Goal: Task Accomplishment & Management: Manage account settings

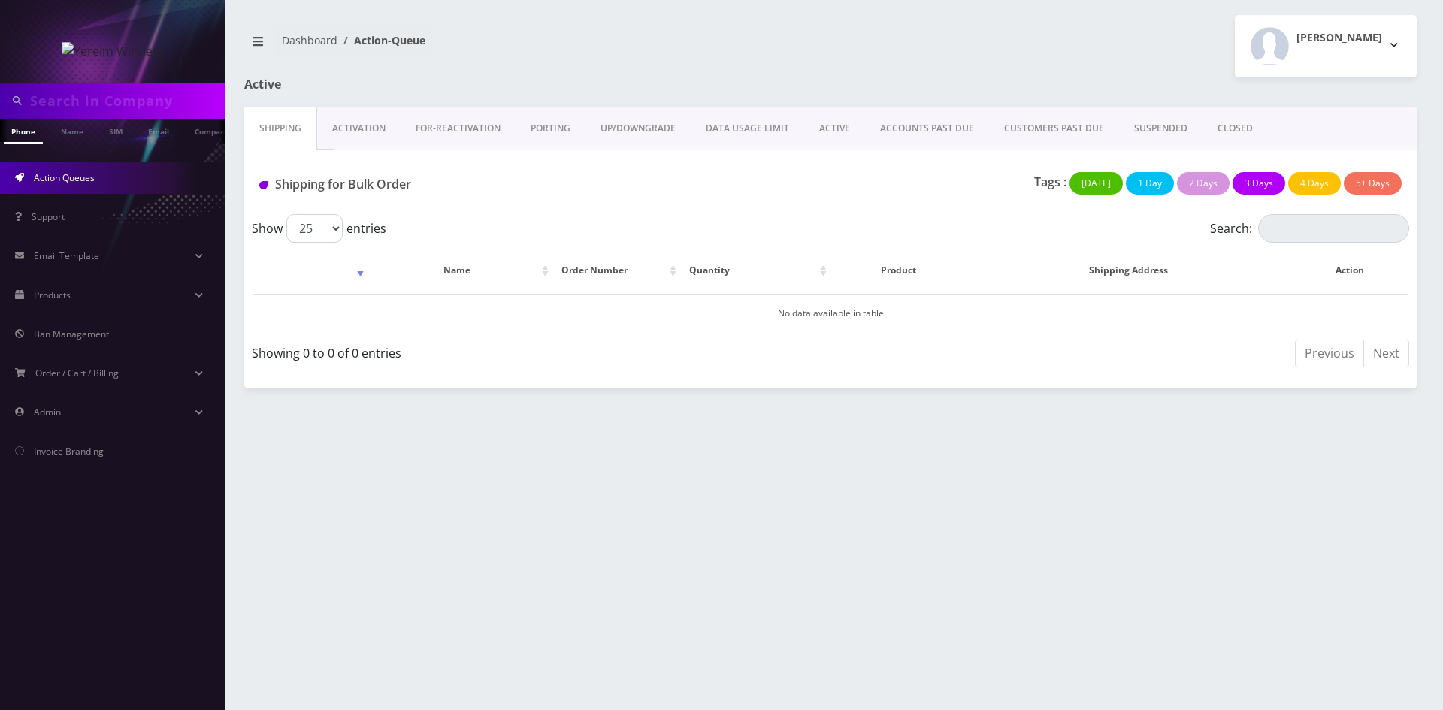
click at [345, 126] on link "Activation" at bounding box center [358, 129] width 83 height 44
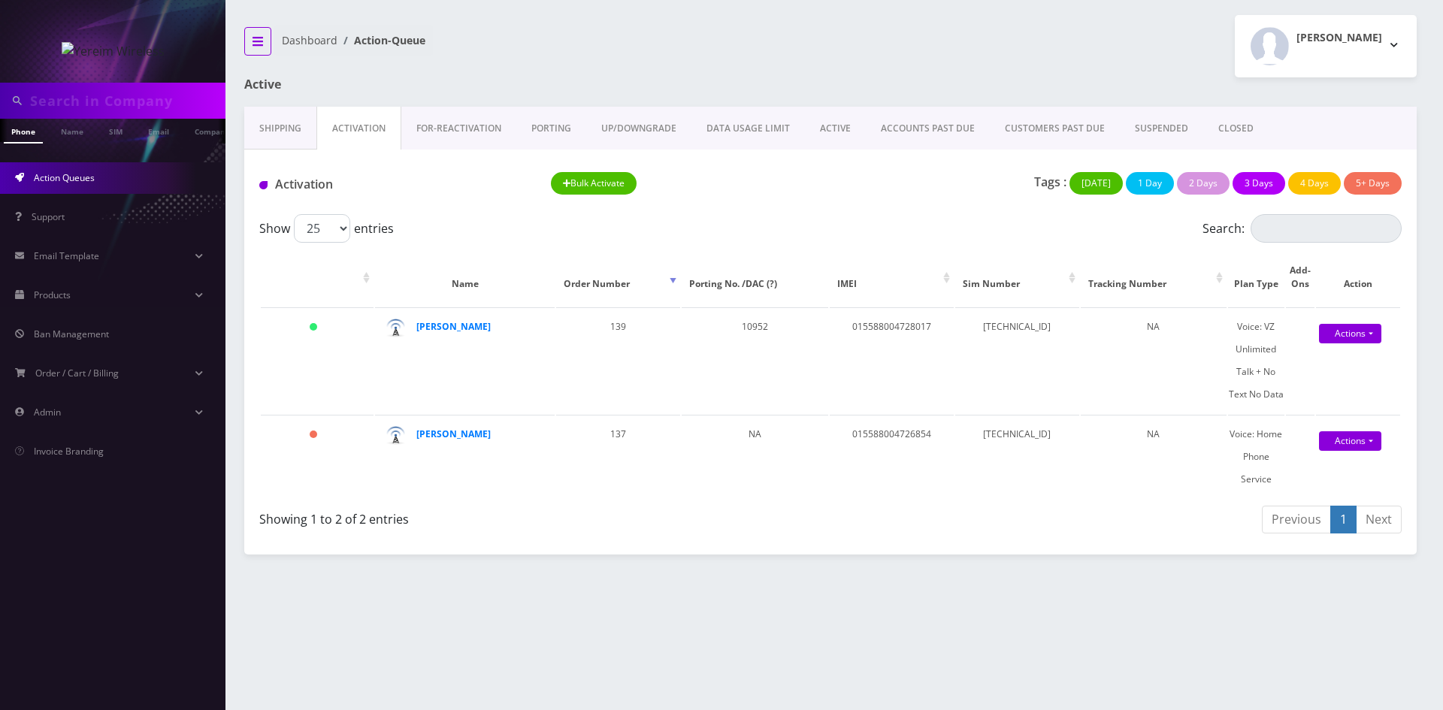
click at [260, 46] on icon "breadcrumb" at bounding box center [258, 41] width 11 height 12
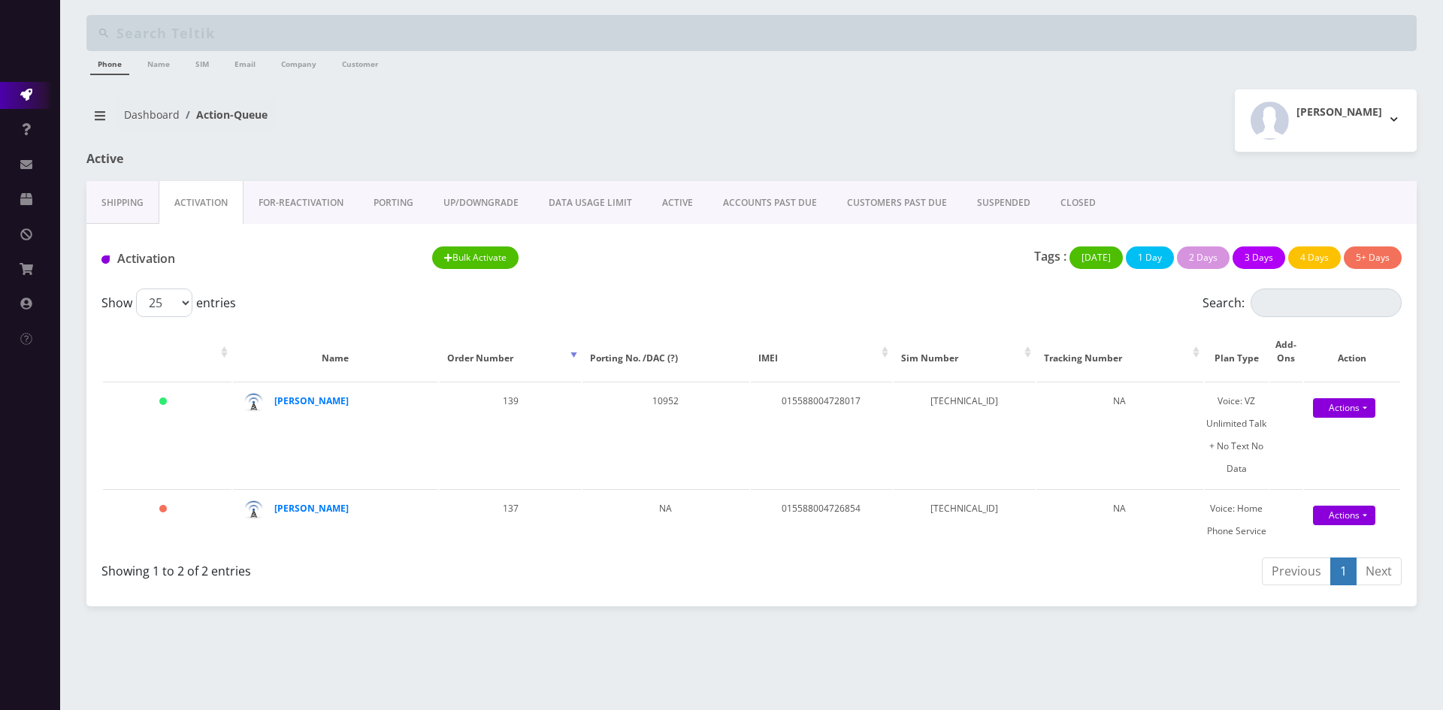
click at [316, 205] on link "FOR-REActivation" at bounding box center [300, 203] width 115 height 44
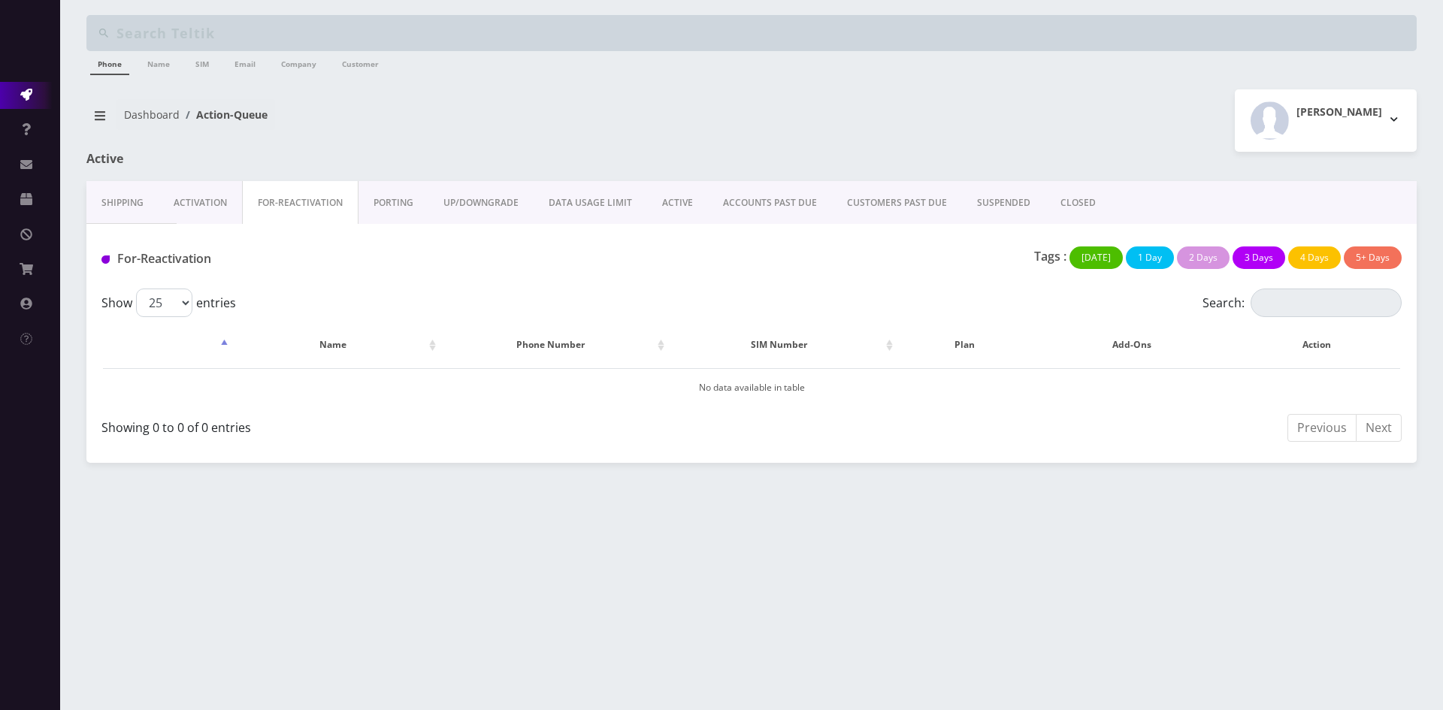
click at [395, 201] on link "PORTING" at bounding box center [393, 203] width 70 height 44
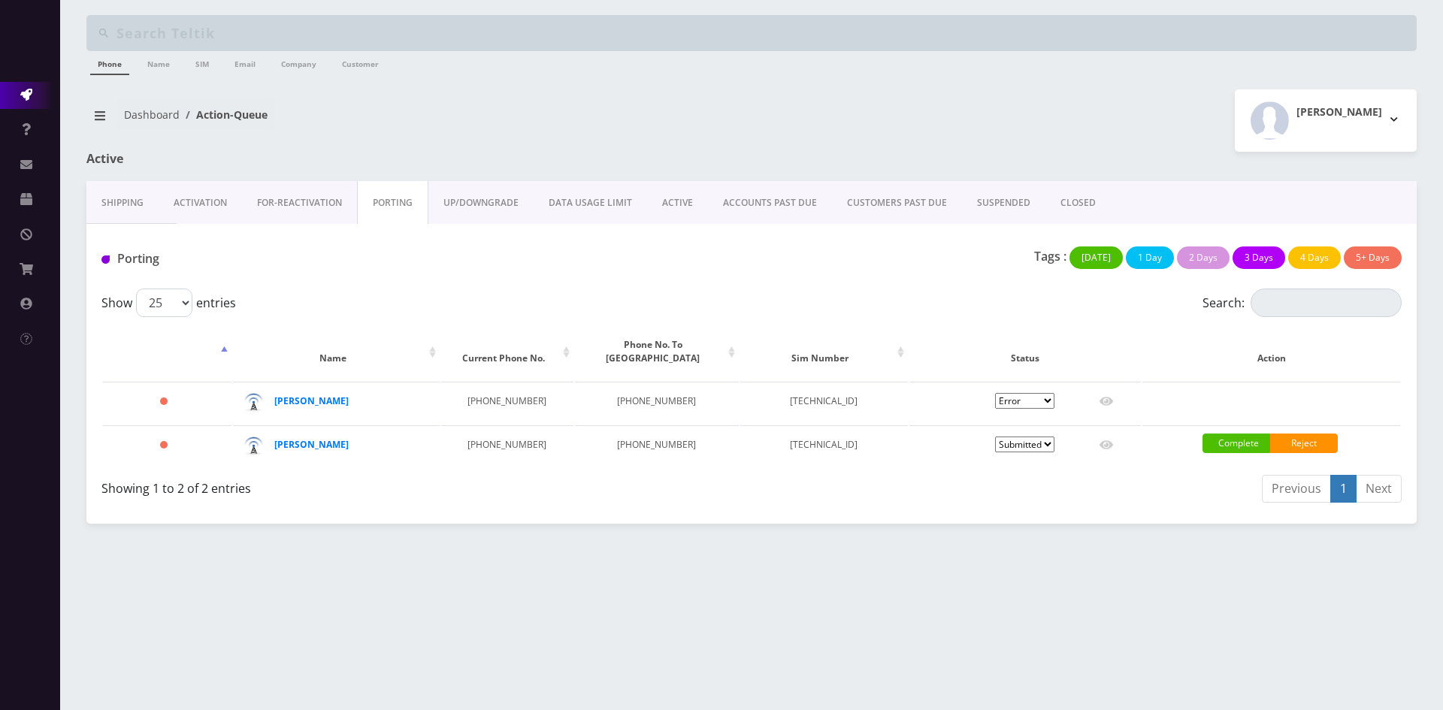
click at [688, 207] on link "ACTIVE" at bounding box center [677, 203] width 61 height 44
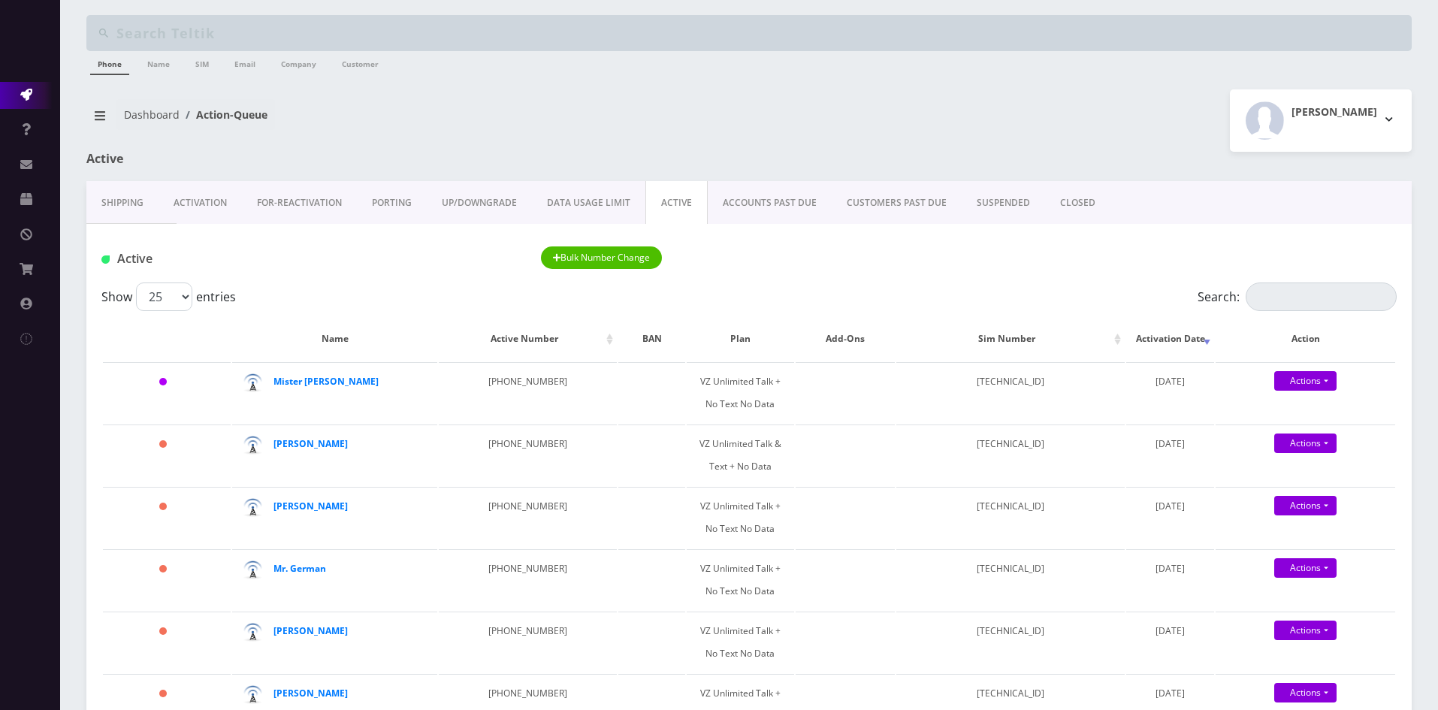
click at [211, 205] on link "Activation" at bounding box center [200, 203] width 83 height 44
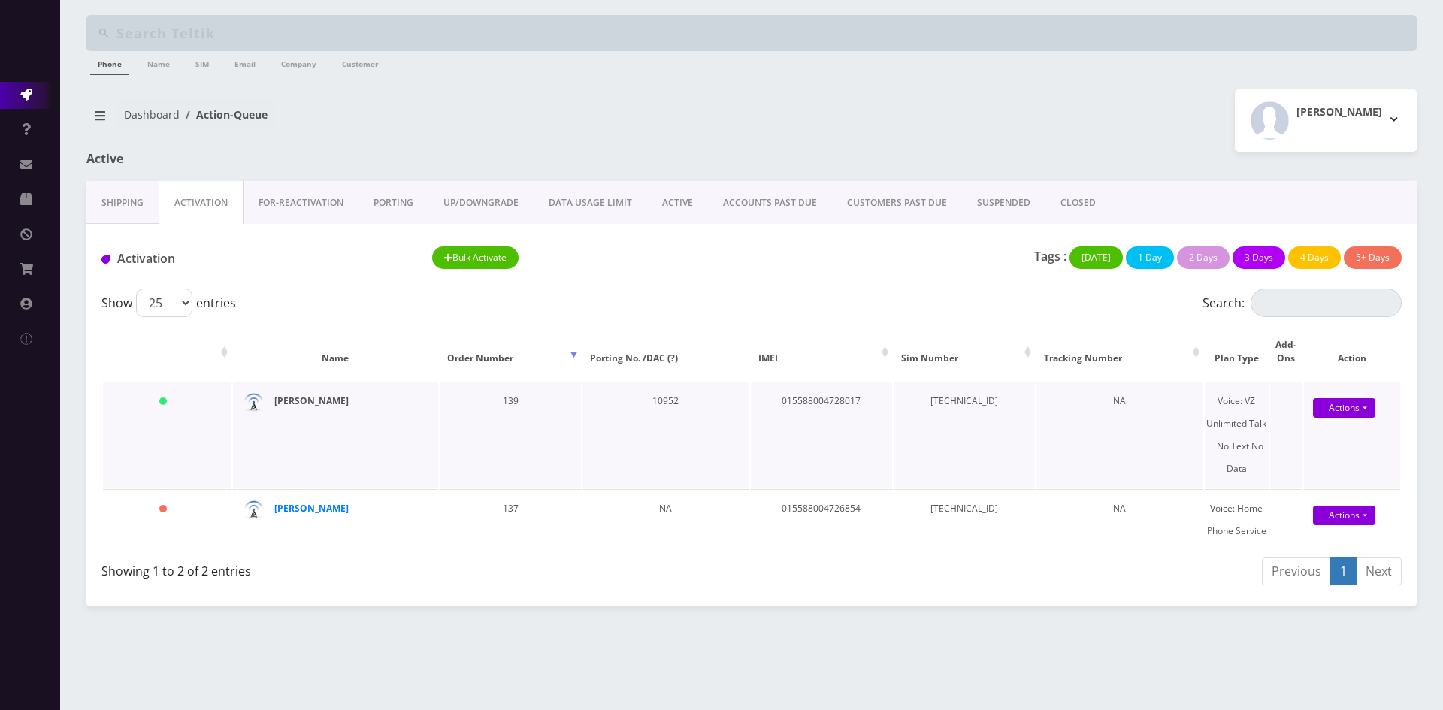
click at [290, 403] on strong "[PERSON_NAME]" at bounding box center [311, 401] width 74 height 13
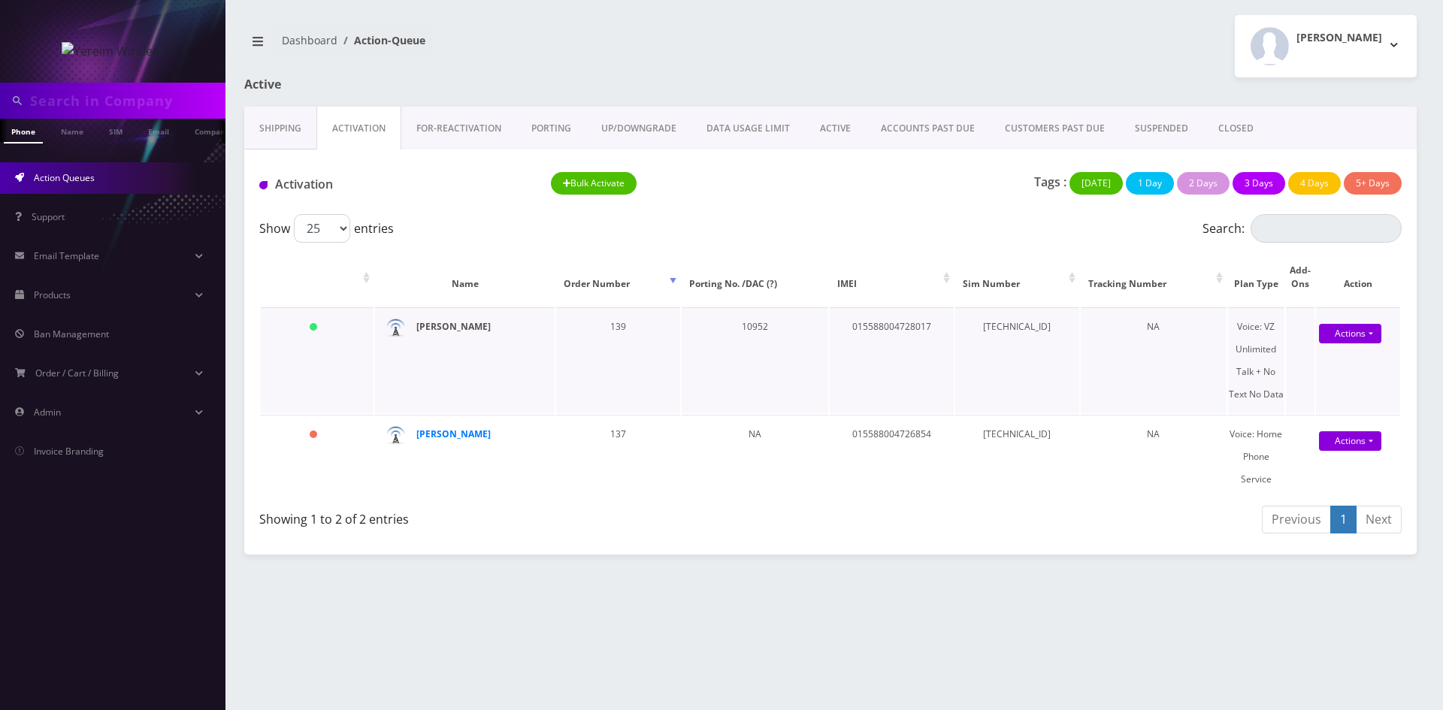
click at [432, 325] on strong "[PERSON_NAME]" at bounding box center [453, 326] width 74 height 13
